Goal: Task Accomplishment & Management: Use online tool/utility

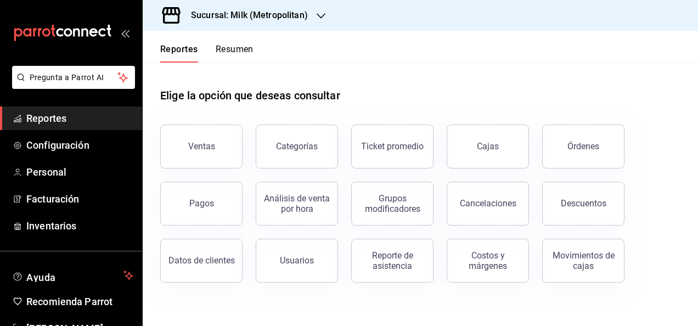
click at [273, 21] on h3 "Sucursal: Milk (Metropolitan)" at bounding box center [245, 15] width 126 height 13
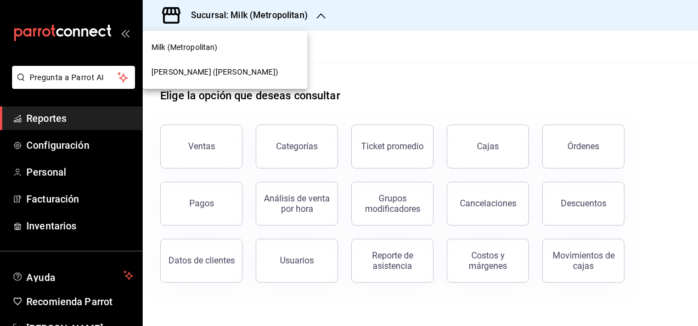
click at [265, 65] on div "[PERSON_NAME] ([PERSON_NAME])" at bounding box center [225, 72] width 165 height 25
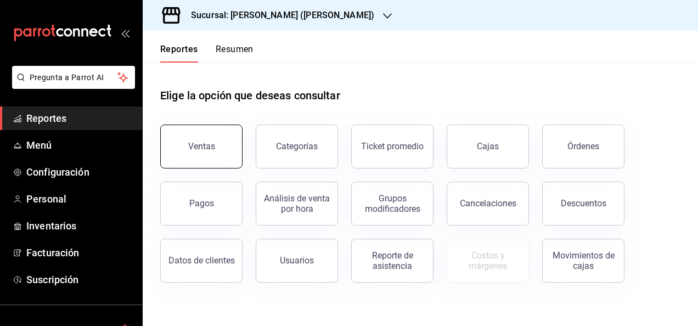
click at [237, 152] on button "Ventas" at bounding box center [201, 146] width 82 height 44
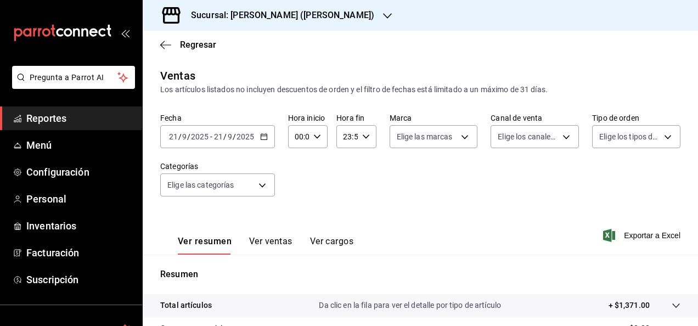
click at [262, 138] on icon "button" at bounding box center [264, 137] width 8 height 8
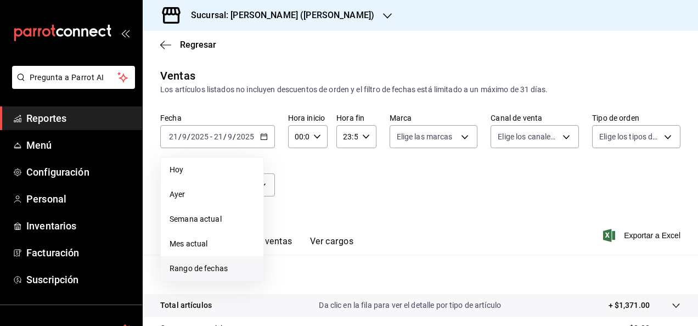
click at [213, 263] on span "Rango de fechas" at bounding box center [211, 269] width 85 height 12
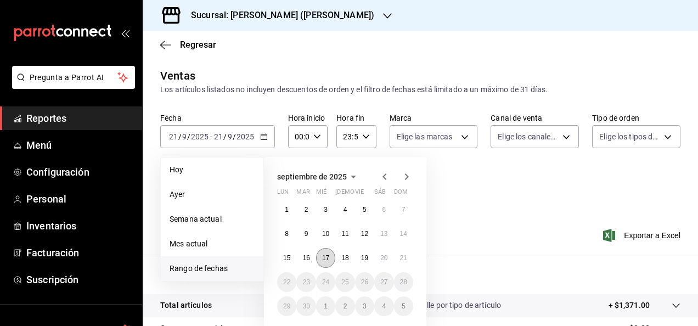
click at [328, 255] on abbr "17" at bounding box center [325, 258] width 7 height 8
click at [347, 255] on abbr "18" at bounding box center [344, 258] width 7 height 8
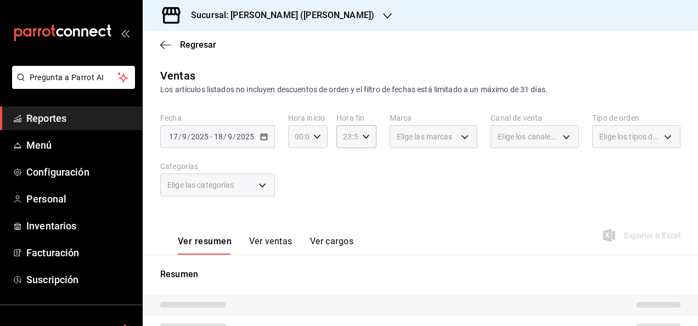
click at [316, 137] on \(Stroke\) "button" at bounding box center [317, 136] width 7 height 4
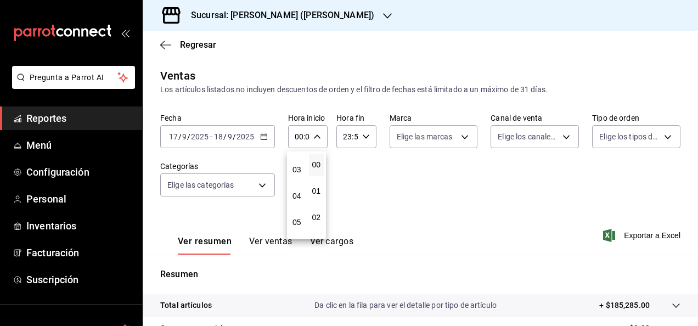
scroll to position [110, 0]
click at [302, 188] on div "00 01 02 03 04 05 06 07 08 09 10 11 12 13 14 15 16 17 18 19 20 21 22 23" at bounding box center [297, 195] width 20 height 88
click at [302, 188] on button "05" at bounding box center [296, 186] width 15 height 22
type input "05:00"
click at [369, 149] on div at bounding box center [349, 163] width 698 height 326
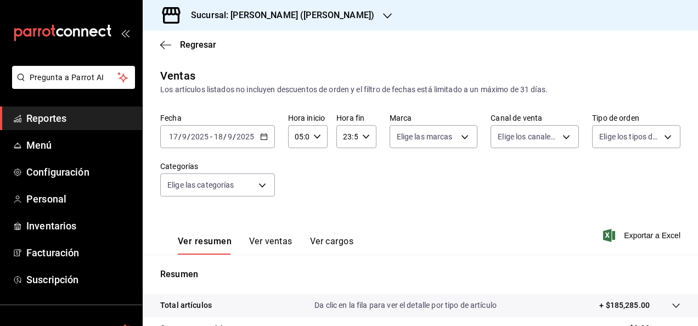
click at [366, 138] on icon "button" at bounding box center [366, 137] width 8 height 8
click at [342, 177] on div "00 01 02 03 04 05 06 07 08 09 10 11 12 13 14 15 16 17 18 19 20 21 22 23" at bounding box center [345, 195] width 20 height 88
click at [342, 177] on button "05" at bounding box center [344, 169] width 15 height 22
type input "05:59"
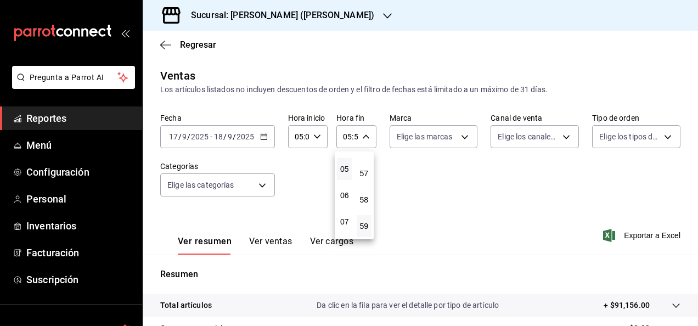
click at [342, 177] on button "05" at bounding box center [344, 169] width 15 height 22
click at [483, 220] on div at bounding box center [349, 163] width 698 height 326
click at [438, 299] on tr "Total artículos Da clic en la fila para ver el detalle por tipo de artículo + $…" at bounding box center [420, 305] width 555 height 23
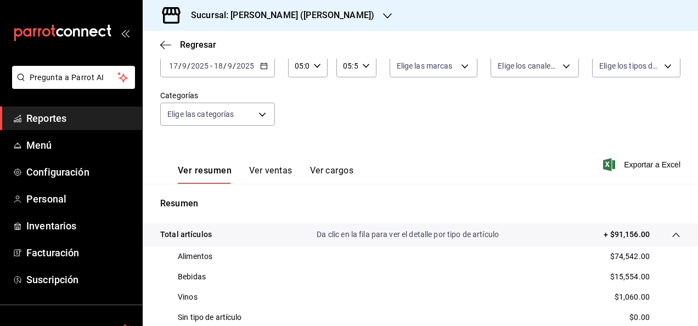
scroll to position [72, 0]
click at [267, 61] on div "[DATE] [DATE] - [DATE] [DATE]" at bounding box center [217, 64] width 115 height 23
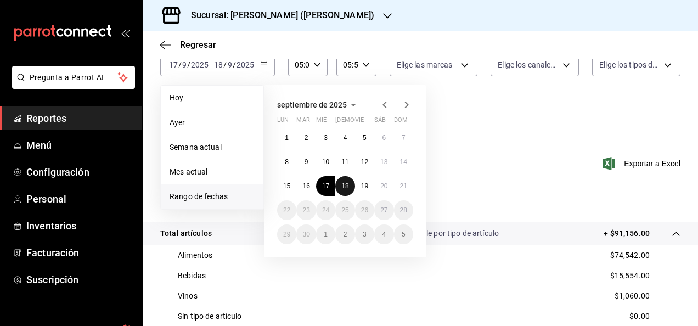
click at [347, 183] on abbr "18" at bounding box center [344, 186] width 7 height 8
click at [370, 183] on button "19" at bounding box center [364, 186] width 19 height 20
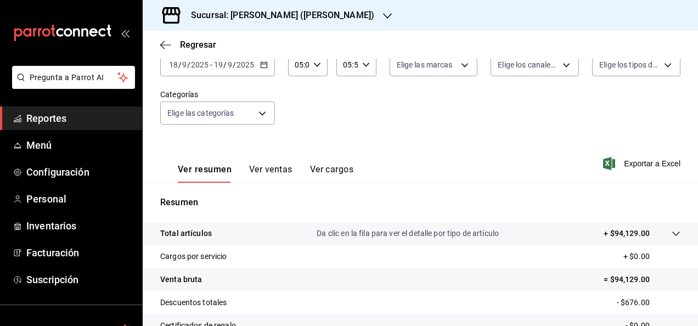
click at [395, 224] on tr "Total artículos Da clic en la fila para ver el detalle por tipo de artículo + $…" at bounding box center [420, 233] width 555 height 23
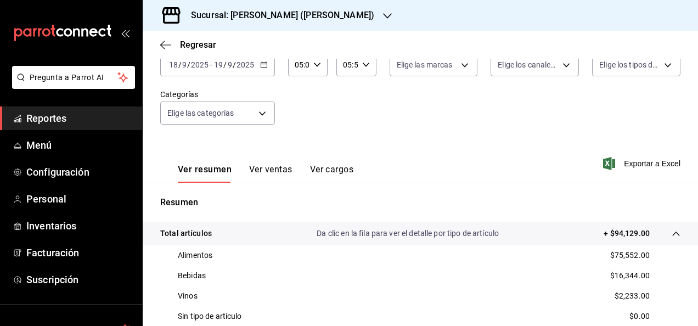
click at [268, 69] on div "[DATE] [DATE] - [DATE] [DATE]" at bounding box center [217, 64] width 115 height 23
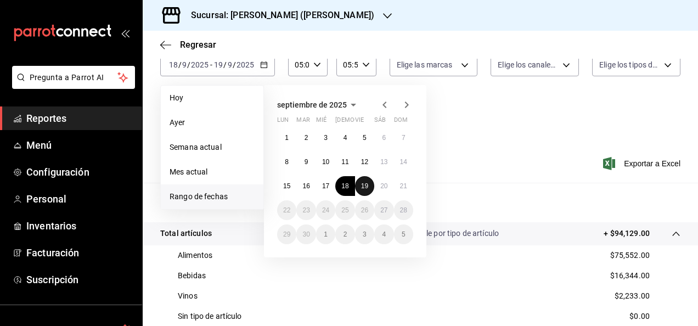
click at [359, 184] on button "19" at bounding box center [364, 186] width 19 height 20
click at [371, 184] on button "19" at bounding box center [364, 186] width 19 height 20
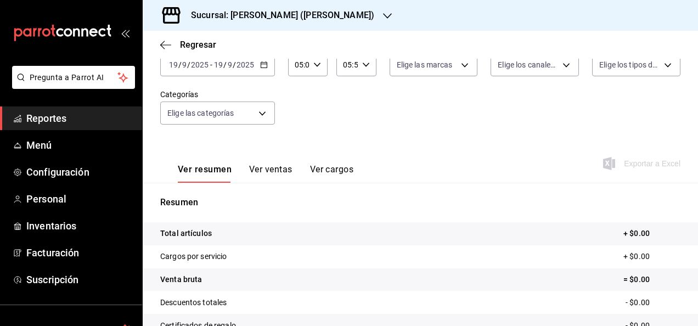
click at [258, 66] on div "[DATE] [DATE] - [DATE] [DATE]" at bounding box center [217, 64] width 115 height 23
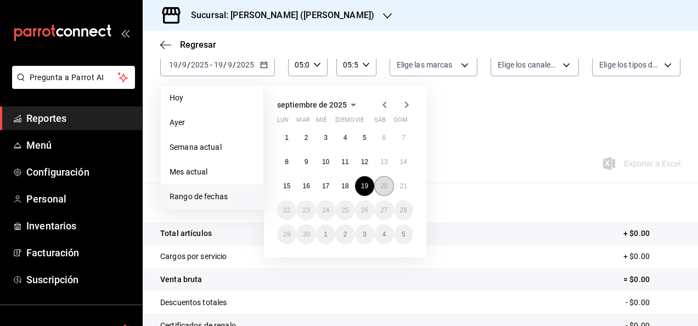
click at [384, 184] on abbr "20" at bounding box center [383, 186] width 7 height 8
click at [369, 187] on button "19" at bounding box center [364, 186] width 19 height 20
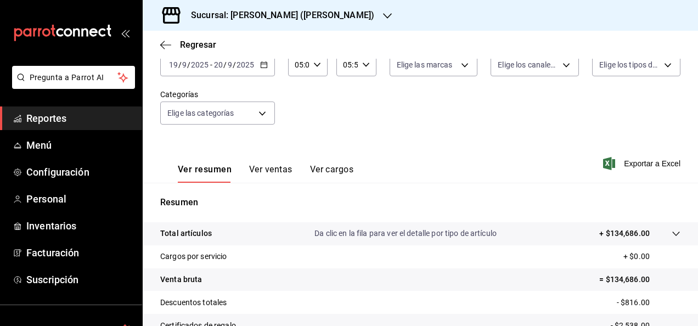
click at [439, 230] on p "Da clic en la fila para ver el detalle por tipo de artículo" at bounding box center [405, 234] width 182 height 12
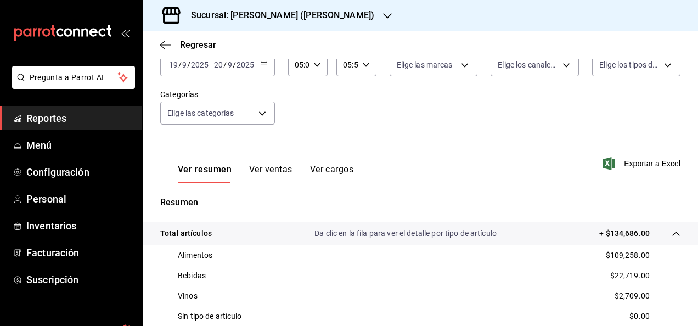
click at [273, 63] on div "[DATE] [DATE] - [DATE] [DATE]" at bounding box center [217, 64] width 115 height 23
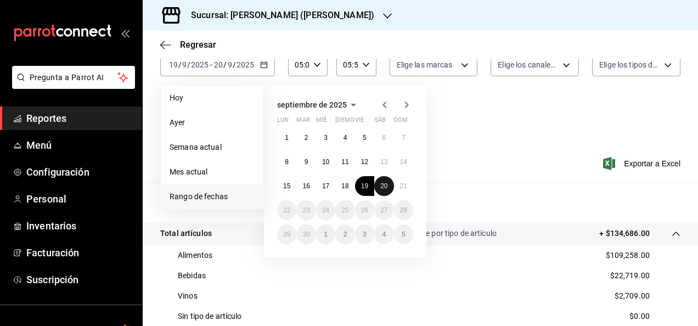
click at [383, 188] on abbr "20" at bounding box center [383, 186] width 7 height 8
click at [403, 188] on abbr "21" at bounding box center [403, 186] width 7 height 8
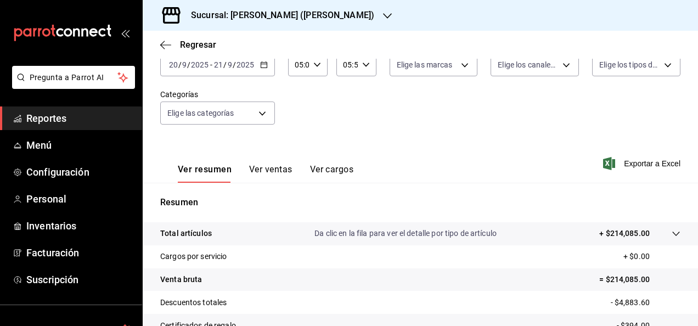
click at [433, 229] on p "Da clic en la fila para ver el detalle por tipo de artículo" at bounding box center [405, 234] width 182 height 12
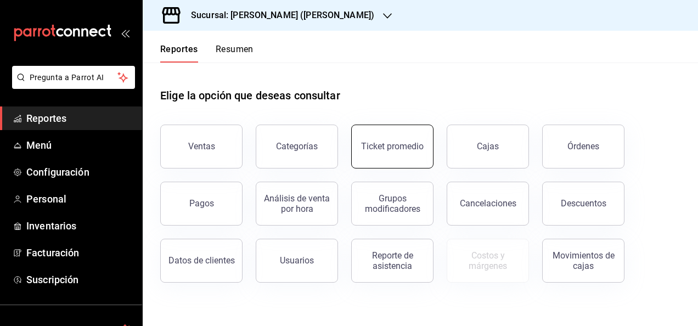
click at [353, 151] on div "Ticket promedio" at bounding box center [385, 139] width 95 height 57
click at [424, 149] on button "Ticket promedio" at bounding box center [392, 146] width 82 height 44
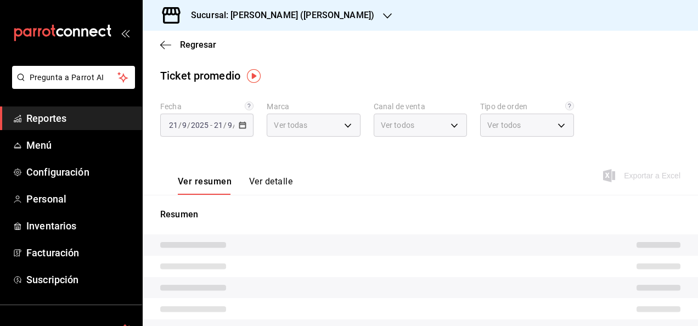
type input "3e284276-a834-4a39-bc59-2edda2d06158"
type input "PARROT,UBER_EATS,RAPPI,DIDI_FOOD,ONLINE"
type input "e22fa5c9-a89e-41b0-8860-3ae797de52dc,d5ed7011-f835-4d0c-a8fc-5f0f01446209,0cbc4…"
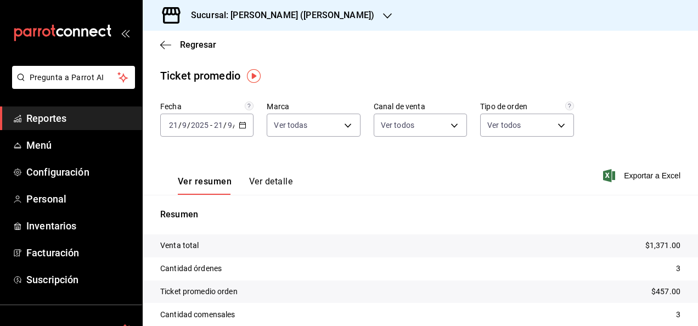
click at [246, 128] on div "[DATE] [DATE] - [DATE] [DATE]" at bounding box center [206, 125] width 93 height 23
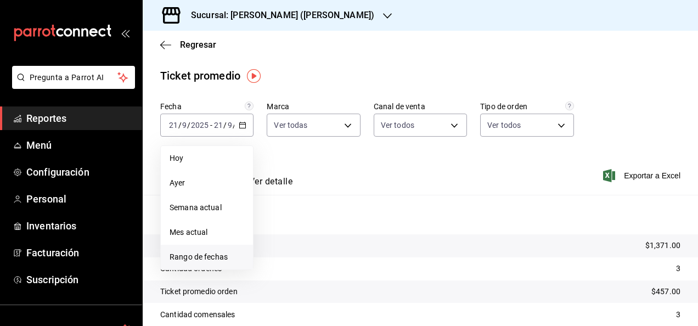
click at [192, 262] on span "Rango de fechas" at bounding box center [206, 257] width 75 height 12
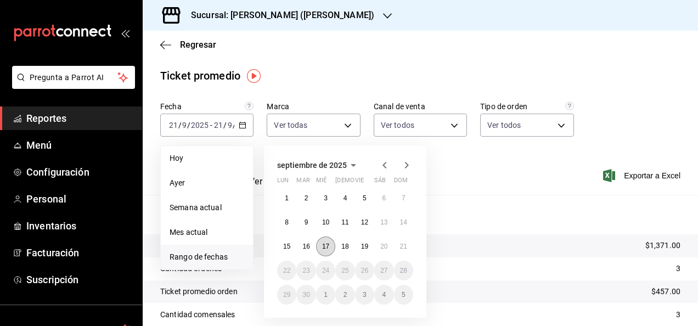
click at [329, 246] on abbr "17" at bounding box center [325, 246] width 7 height 8
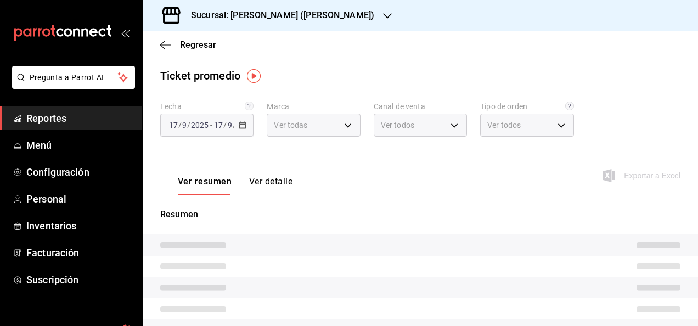
click at [329, 246] on tr at bounding box center [420, 244] width 555 height 21
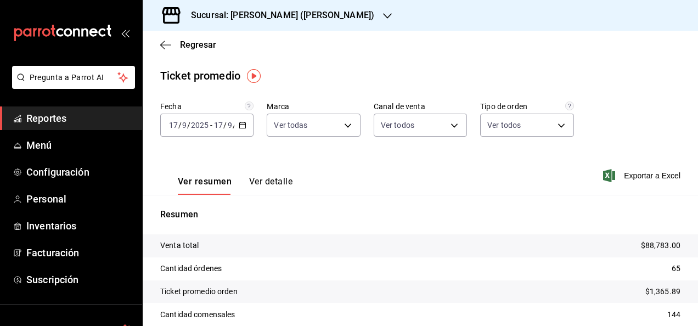
click at [246, 123] on div "2025-09-17 17 / 9 / 2025 - 2025-09-17 17 / 9 / 2025" at bounding box center [206, 125] width 93 height 23
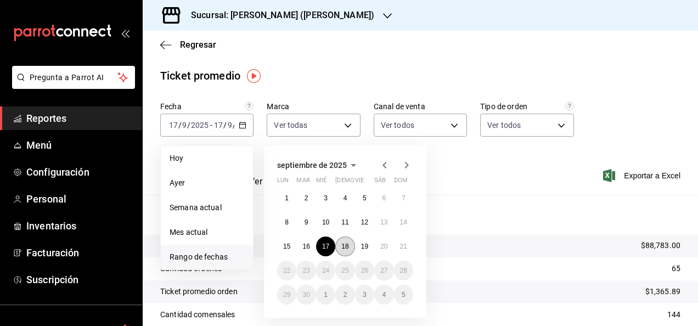
click at [352, 246] on button "18" at bounding box center [344, 246] width 19 height 20
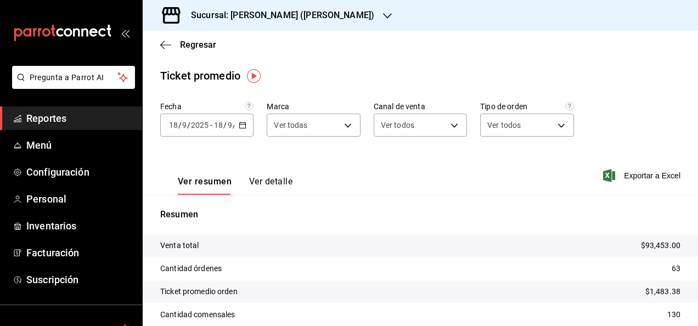
click at [241, 128] on \(Stroke\) "button" at bounding box center [242, 125] width 7 height 6
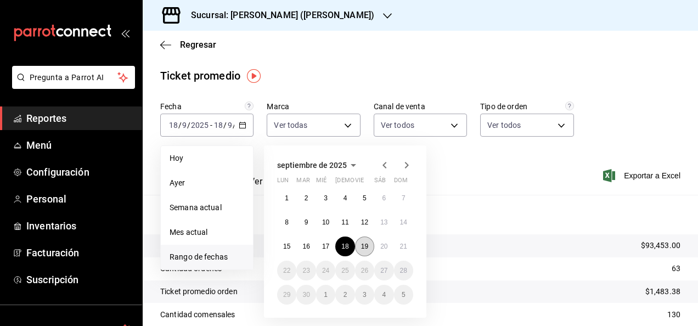
click at [365, 242] on button "19" at bounding box center [364, 246] width 19 height 20
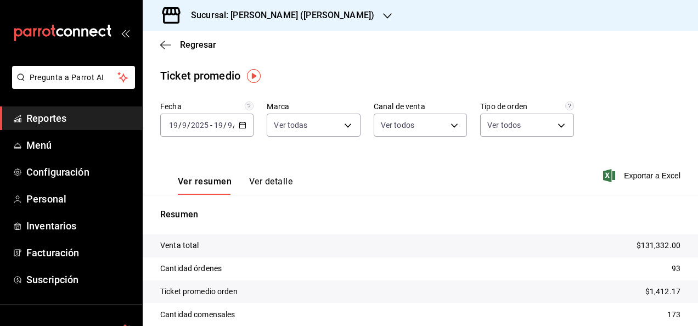
click at [240, 124] on icon "button" at bounding box center [243, 125] width 8 height 8
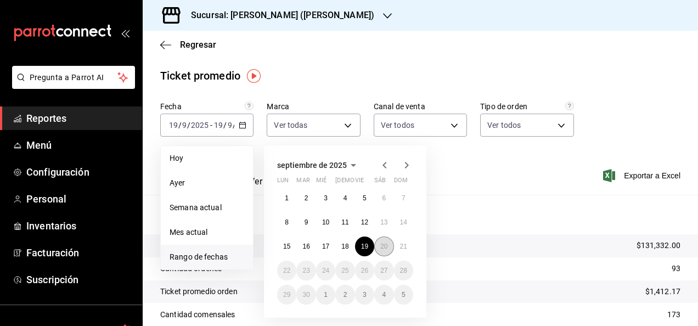
click at [390, 253] on button "20" at bounding box center [383, 246] width 19 height 20
click at [383, 247] on abbr "20" at bounding box center [383, 246] width 7 height 8
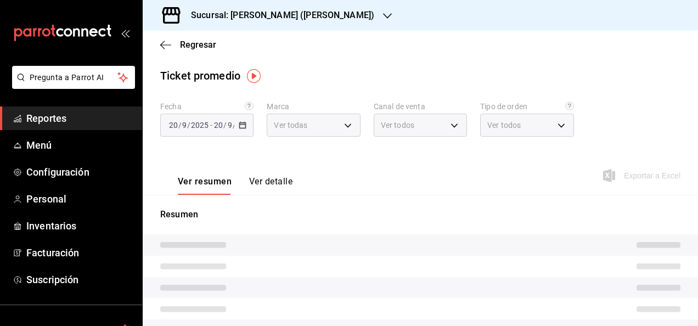
click at [383, 247] on tr at bounding box center [420, 244] width 555 height 21
